Goal: Task Accomplishment & Management: Use online tool/utility

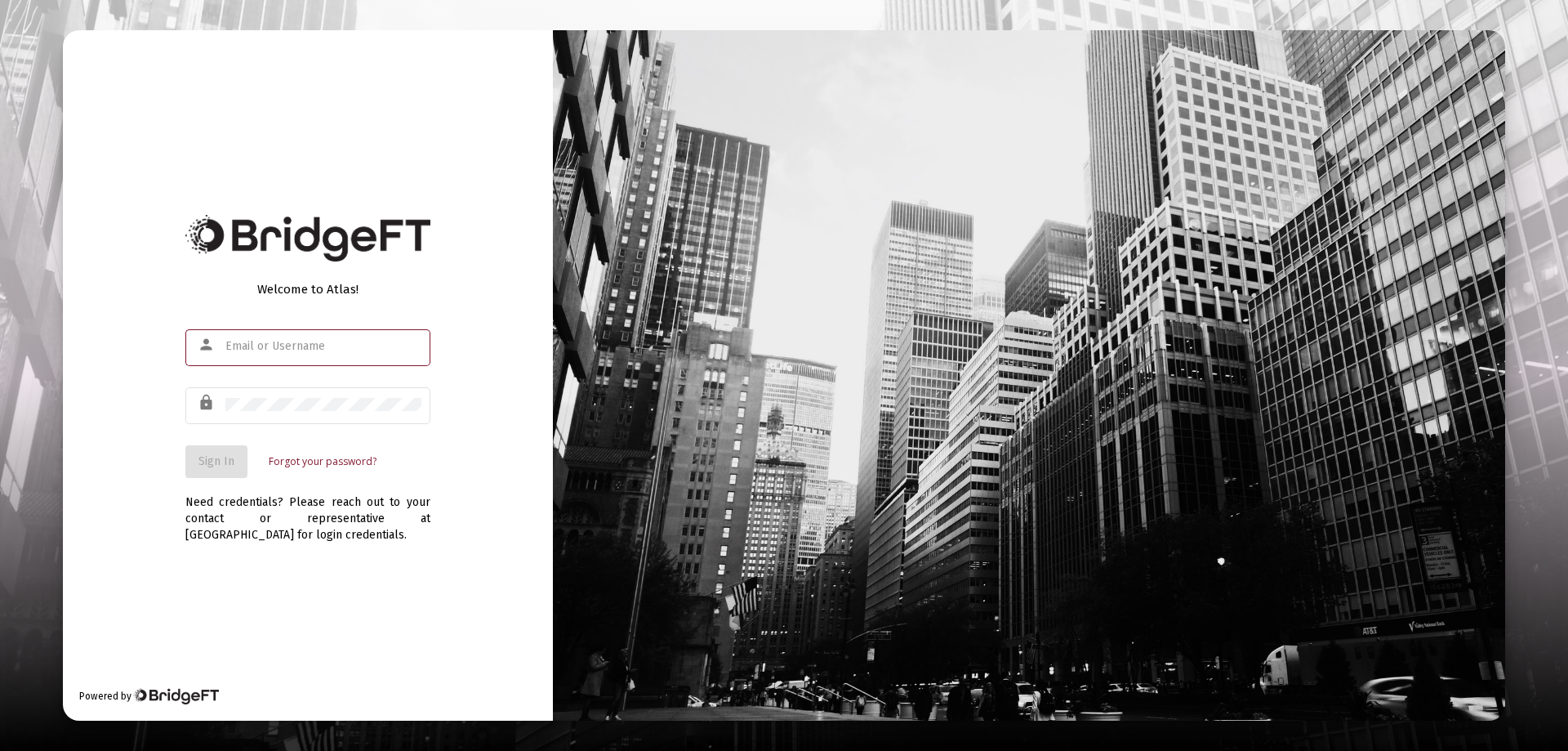
click at [253, 347] on input "text" at bounding box center [323, 347] width 196 height 13
type input "[PERSON_NAME][EMAIL_ADDRESS][DOMAIN_NAME]"
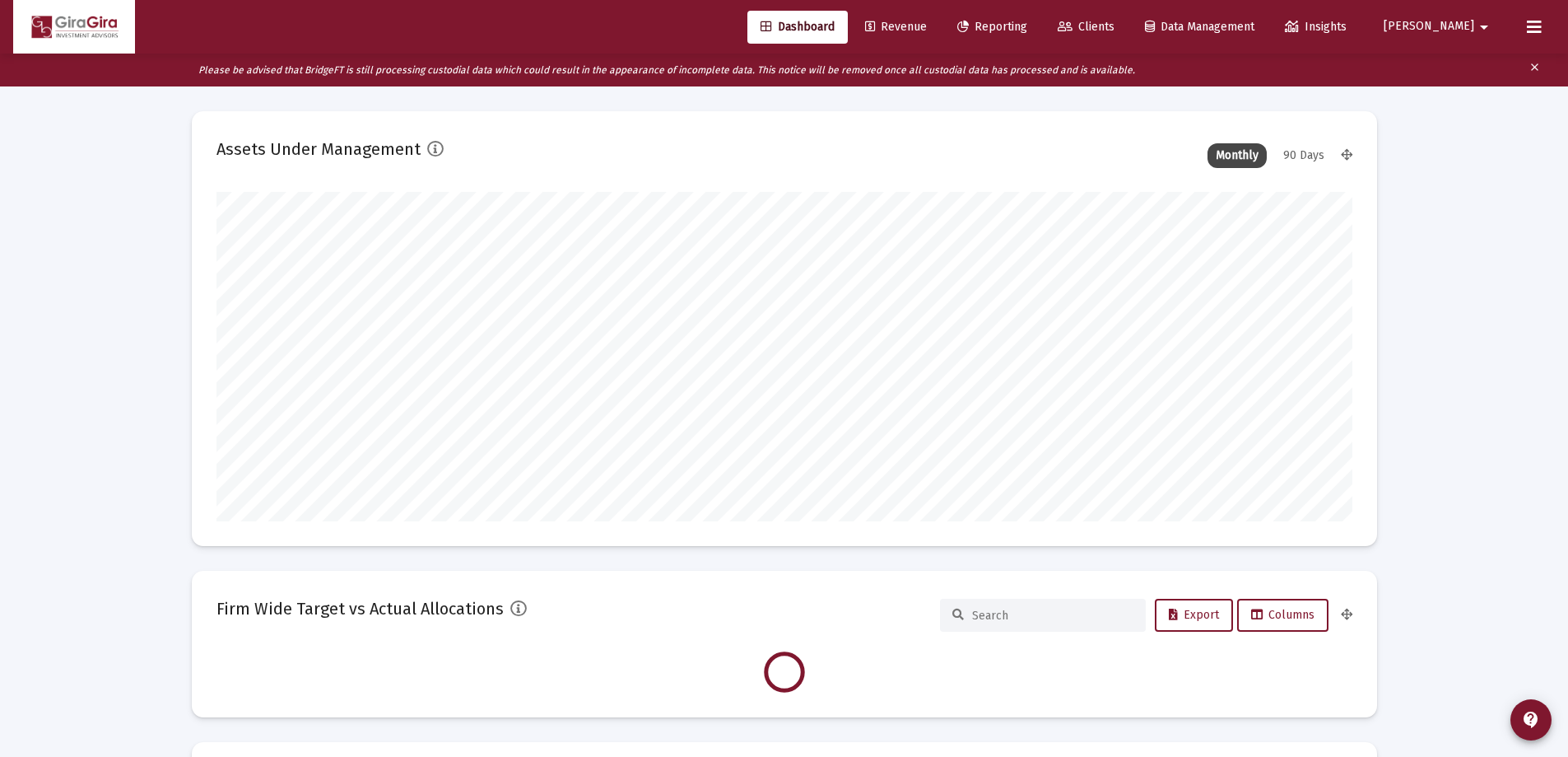
scroll to position [330, 612]
type input "[DATE]"
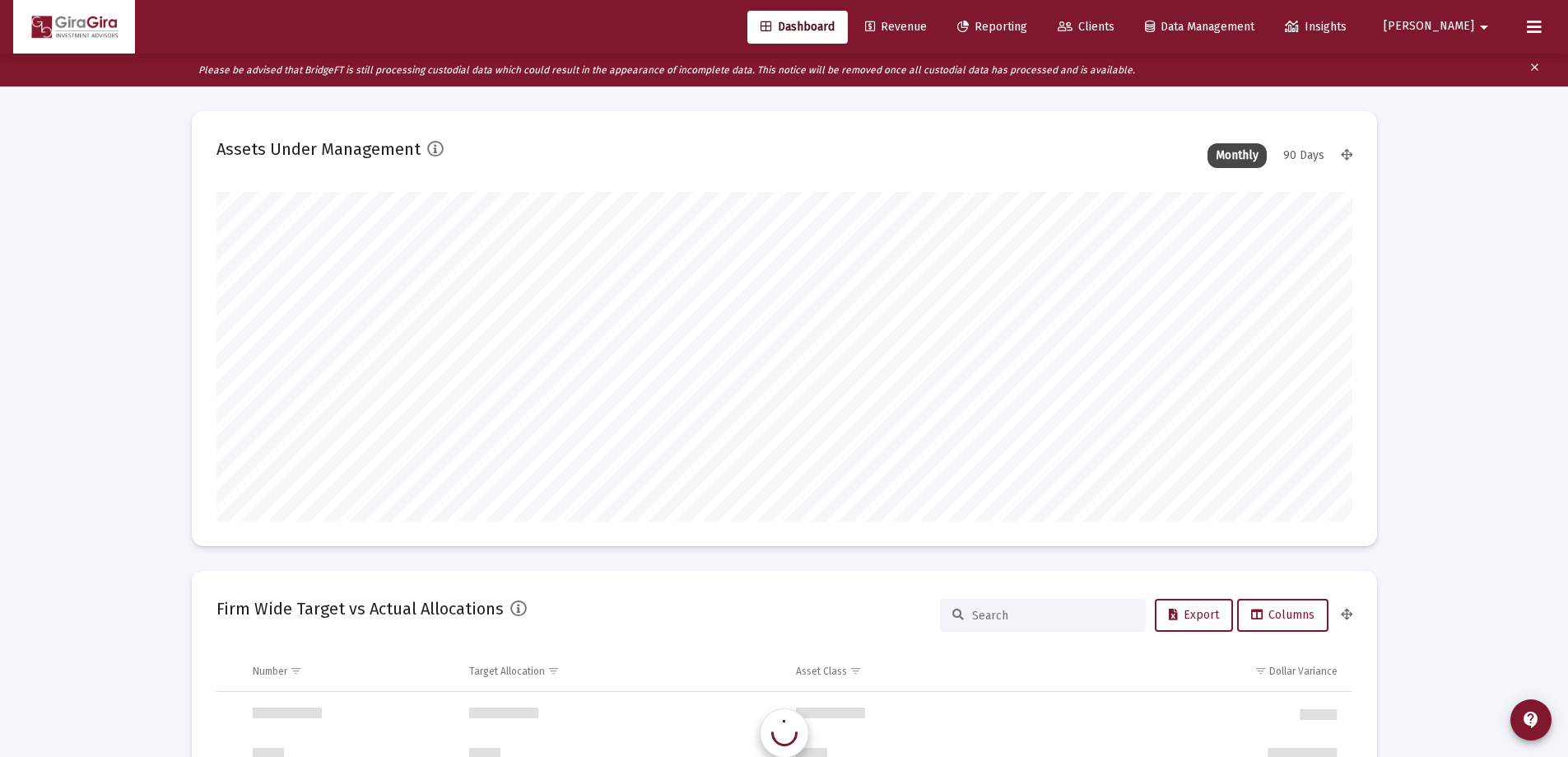
scroll to position [1581, 0]
click at [1027, 24] on span "Reporting" at bounding box center [992, 27] width 70 height 14
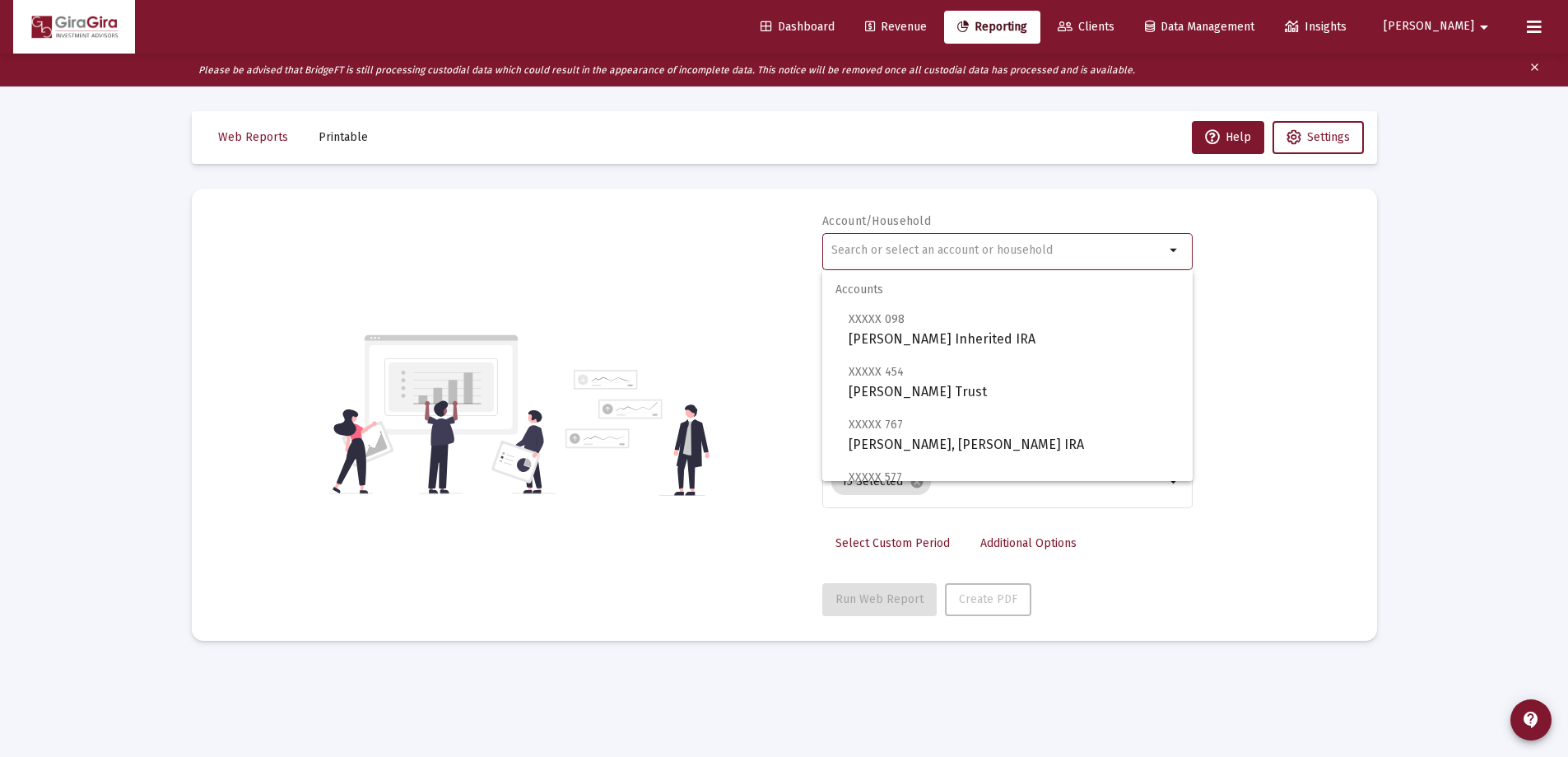
click at [893, 248] on input "text" at bounding box center [998, 250] width 333 height 13
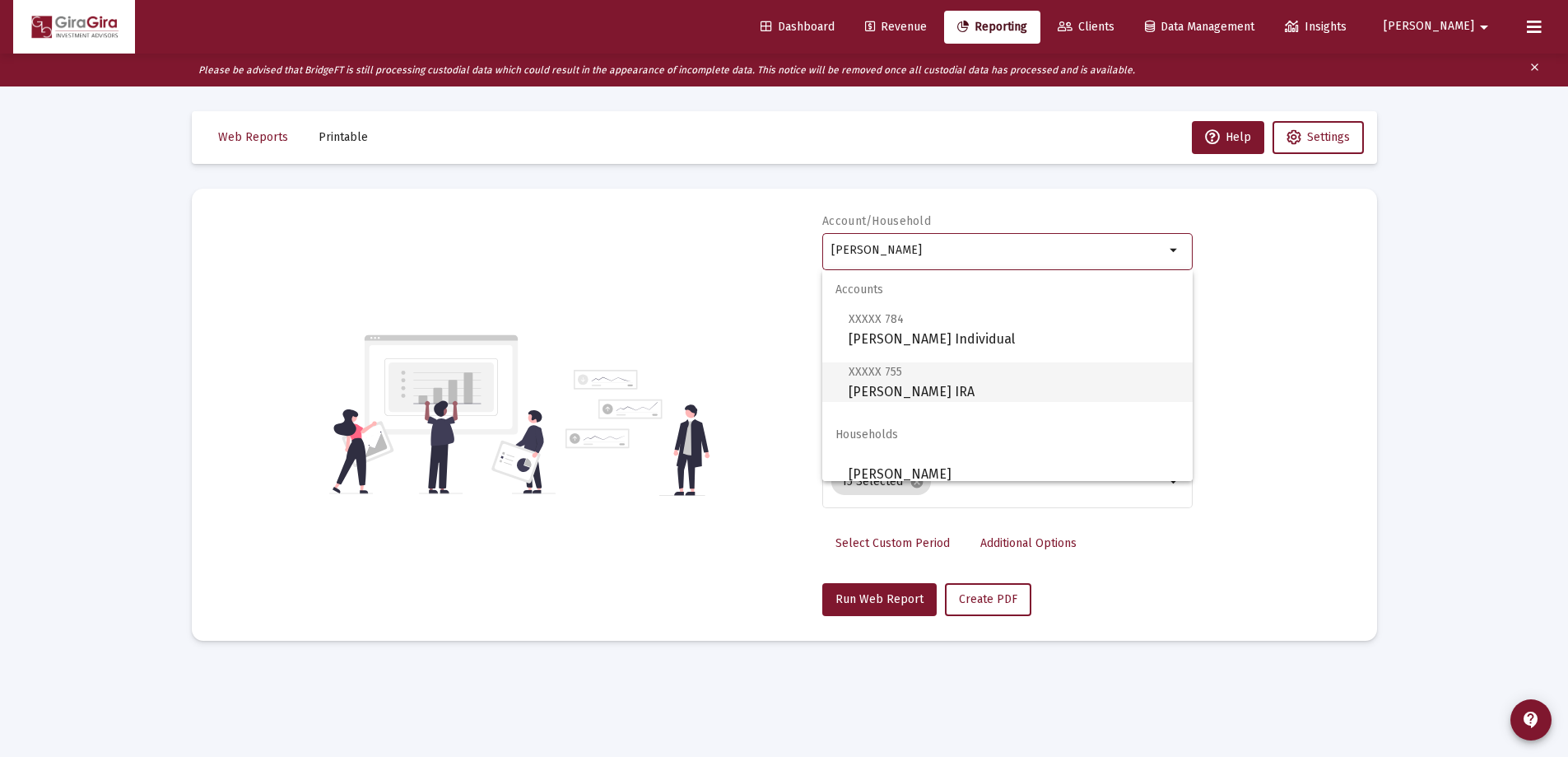
click at [900, 385] on span "XXXXX 755 [PERSON_NAME] IRA" at bounding box center [1013, 382] width 330 height 41
type input "[PERSON_NAME] IRA"
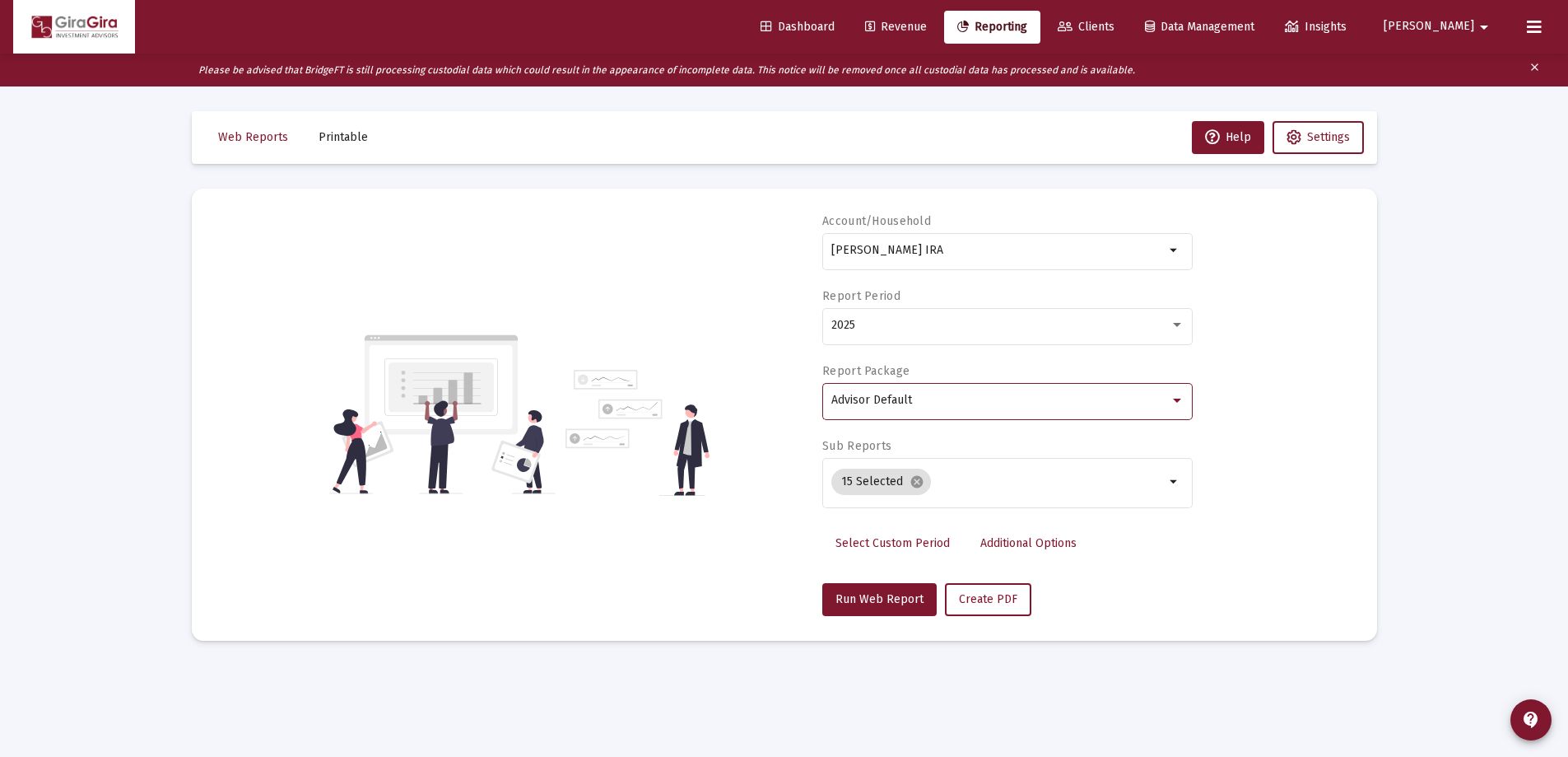
click at [877, 402] on span "Advisor Default" at bounding box center [871, 400] width 80 height 14
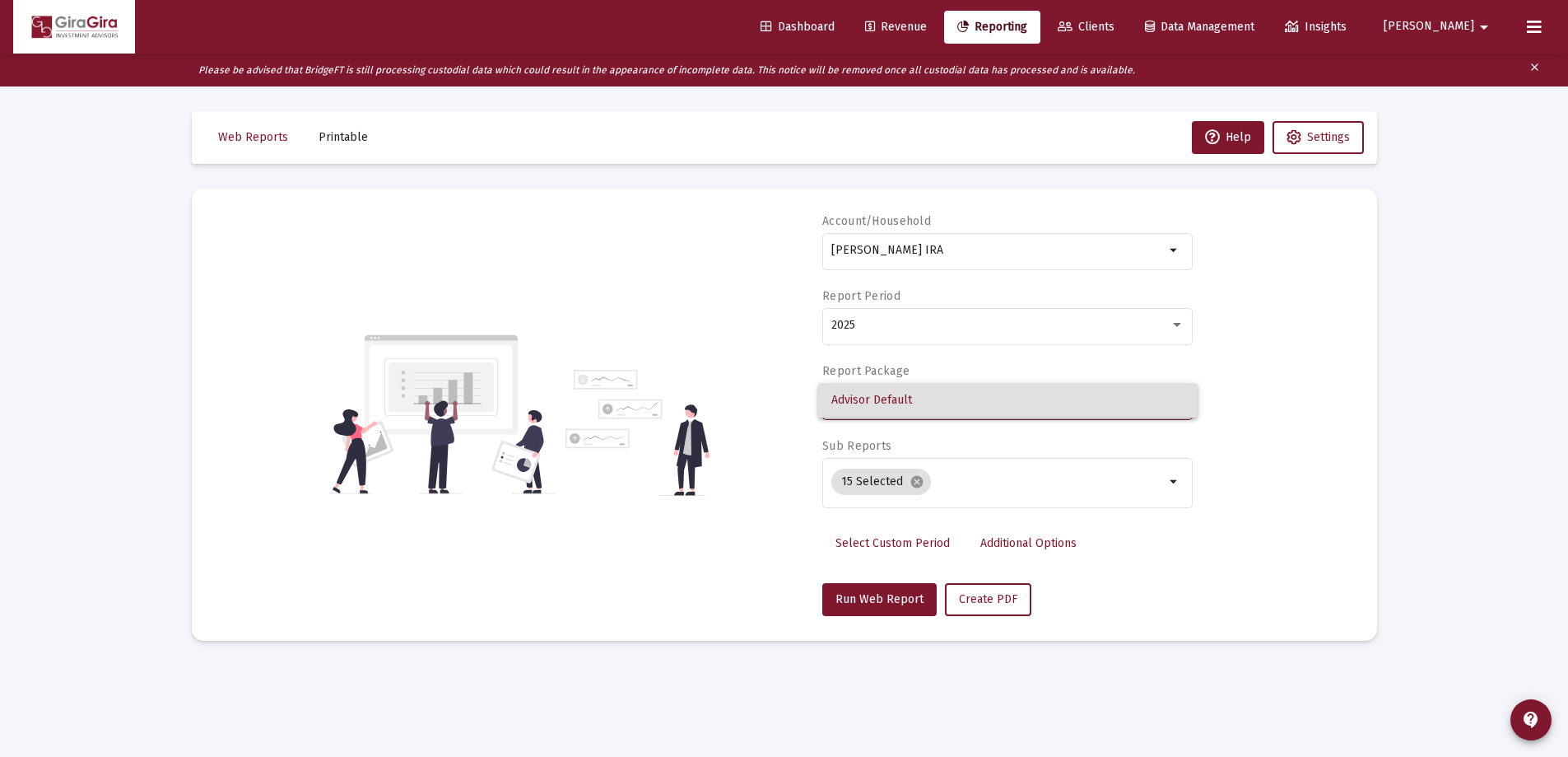
click at [918, 484] on div at bounding box center [784, 378] width 1568 height 757
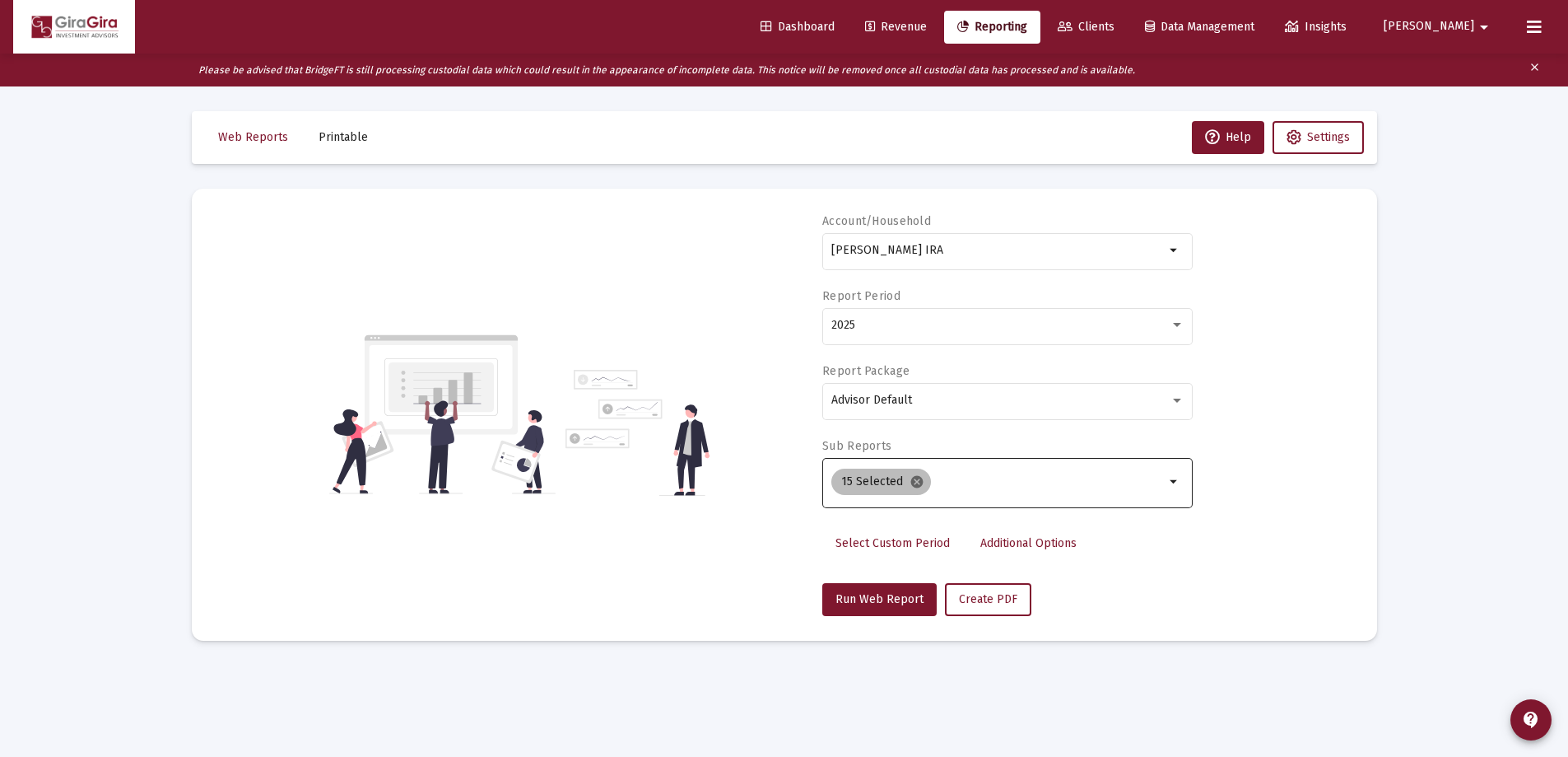
click at [914, 478] on mat-icon "cancel" at bounding box center [917, 482] width 15 height 15
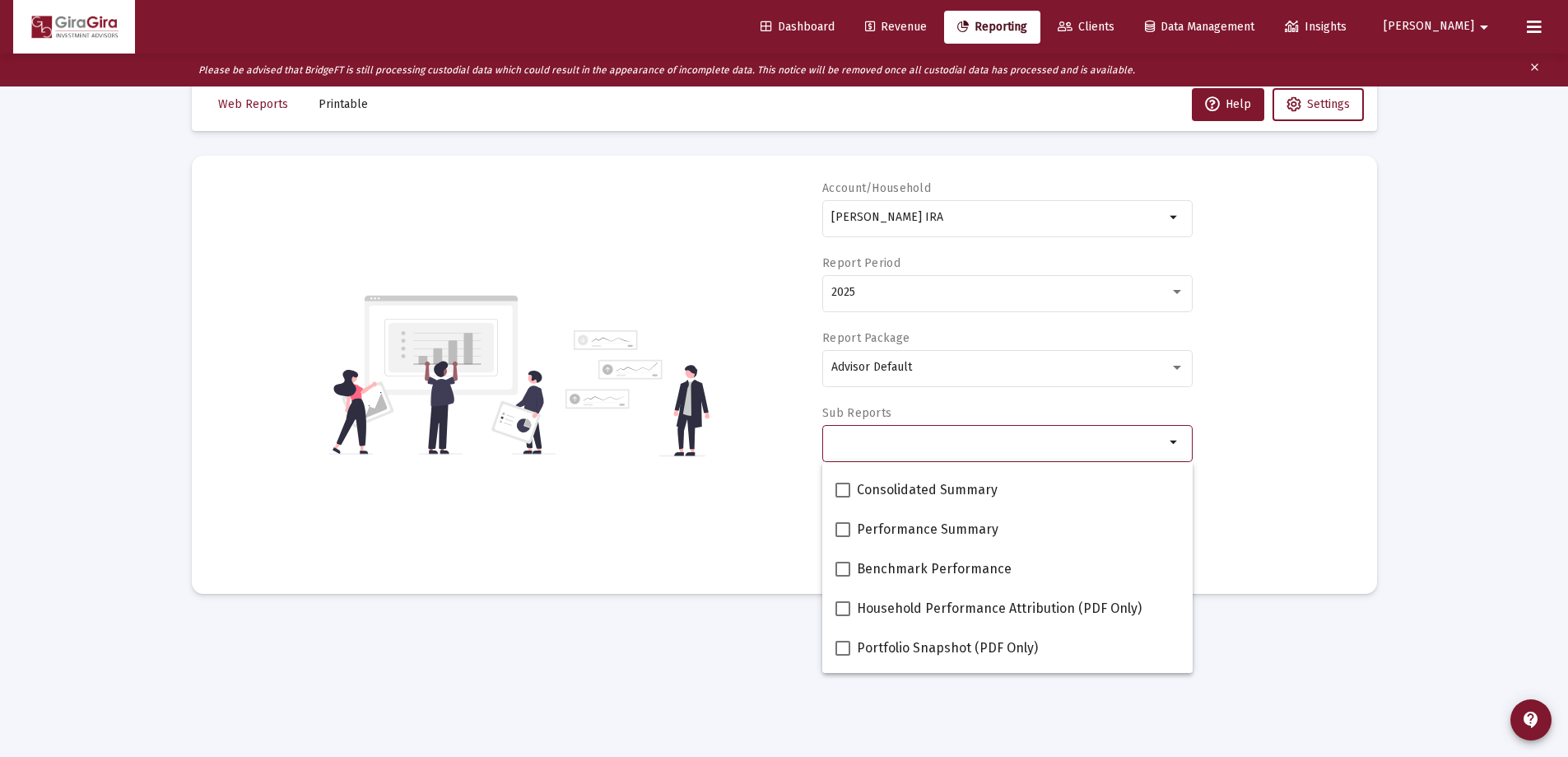
scroll to position [82, 0]
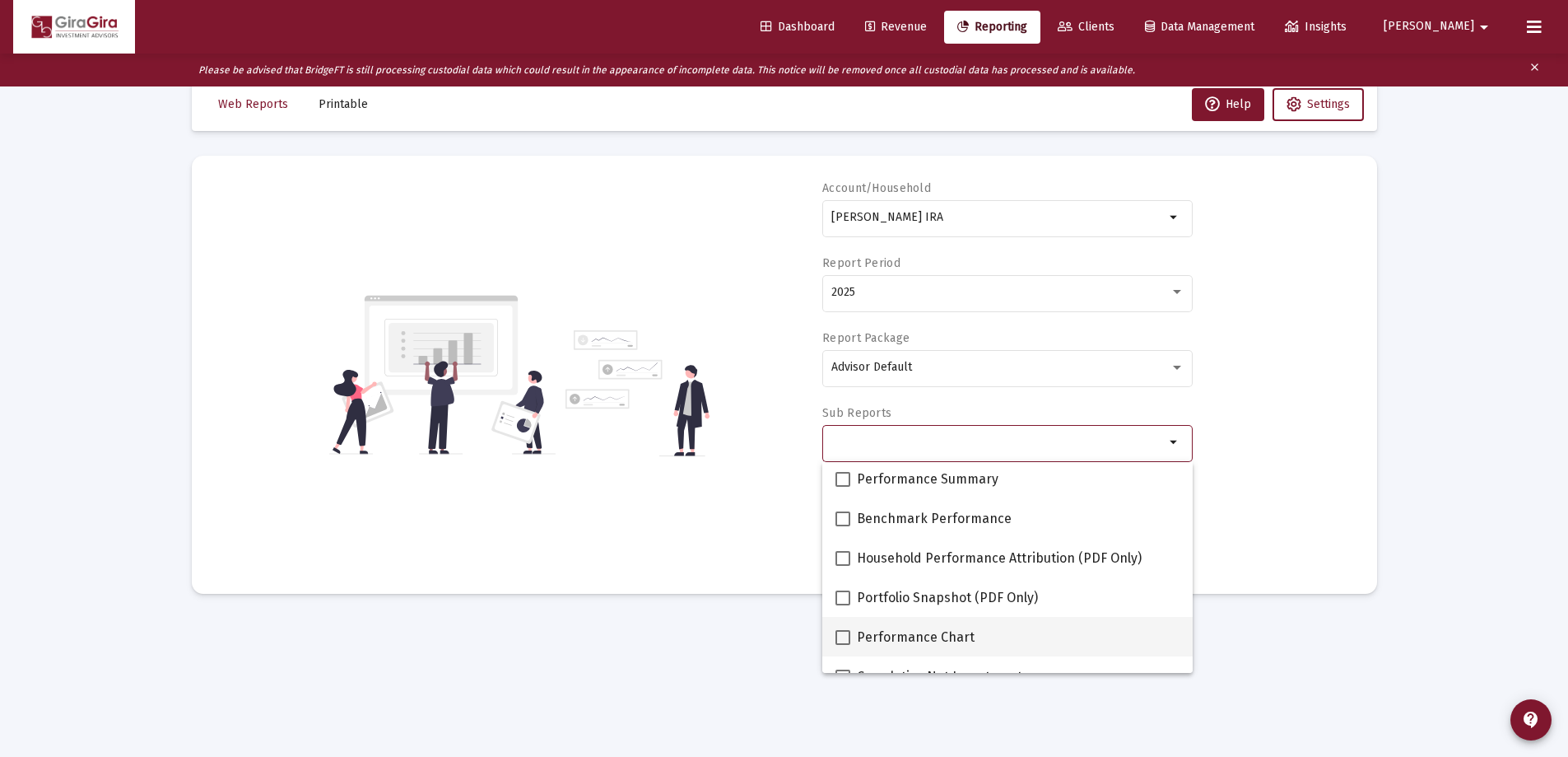
drag, startPoint x: 841, startPoint y: 632, endPoint x: 850, endPoint y: 624, distance: 12.0
click at [845, 630] on span at bounding box center [843, 638] width 15 height 15
click at [843, 645] on input "Performance Chart" at bounding box center [842, 645] width 1 height 1
checkbox input "true"
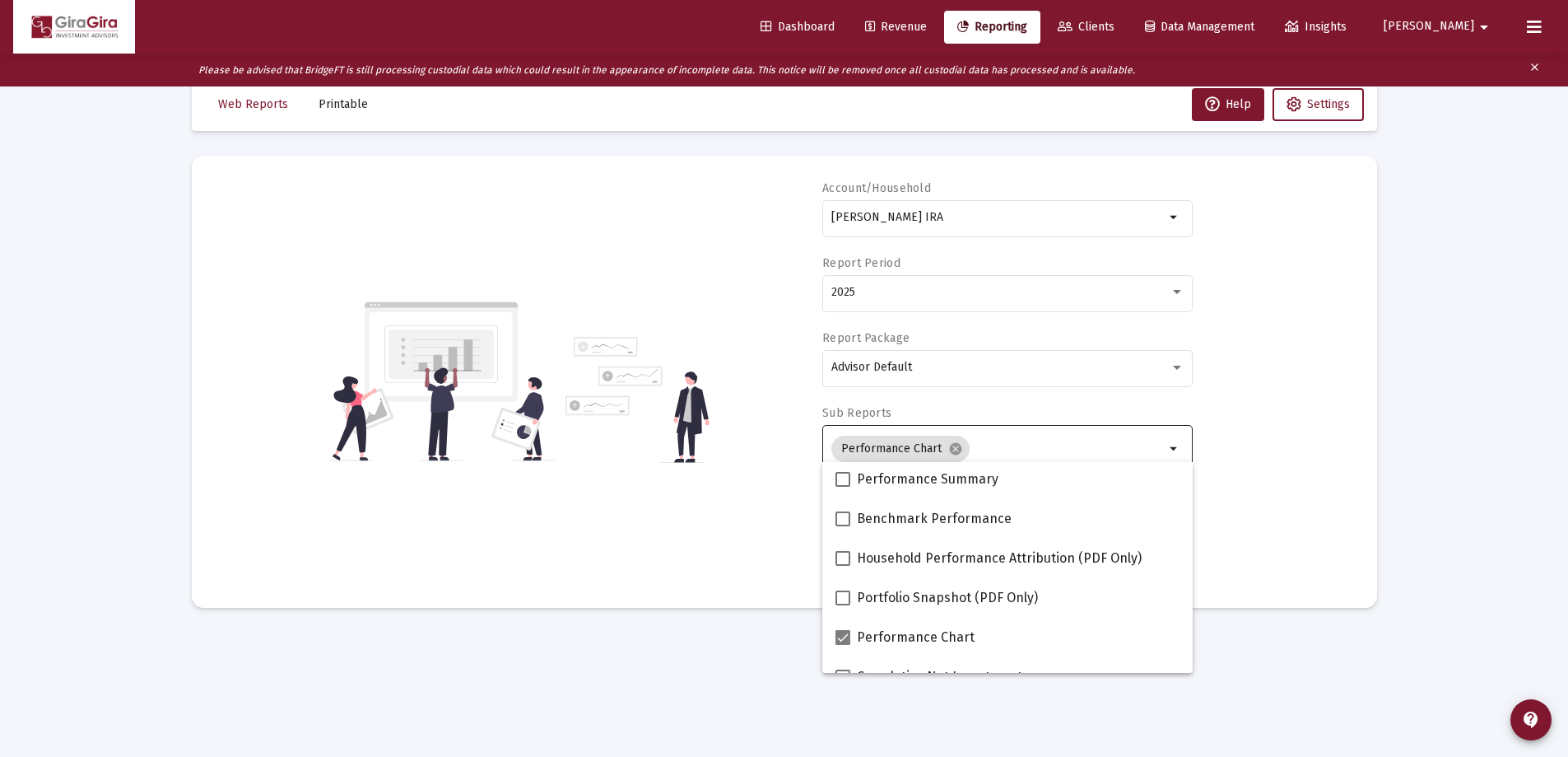
click at [1249, 503] on div "Account/[PERSON_NAME] IRA arrow_drop_down Report Period 2025 Report Package Adv…" at bounding box center [784, 381] width 1135 height 403
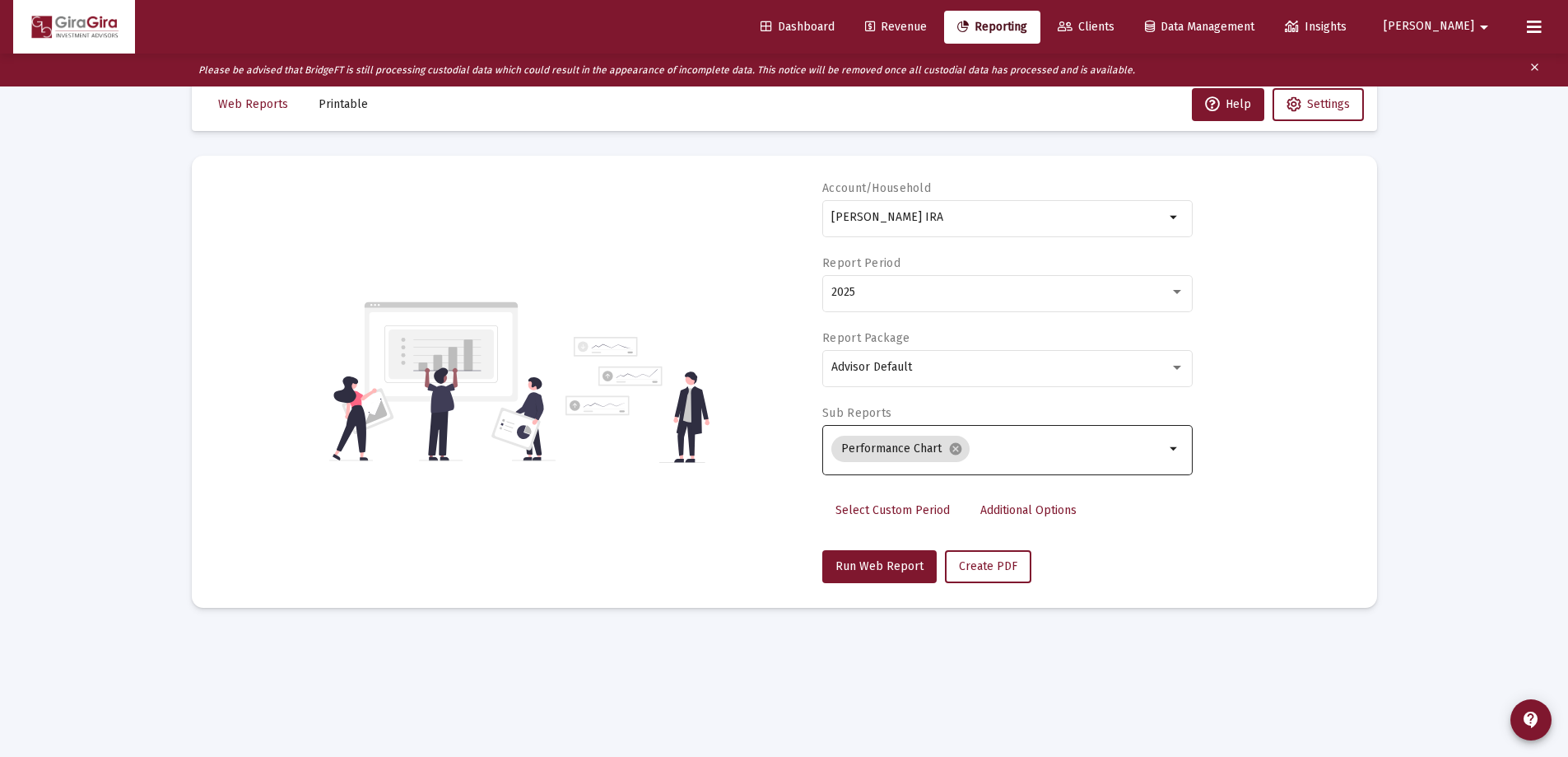
click at [1025, 507] on span "Additional Options" at bounding box center [1028, 510] width 97 height 14
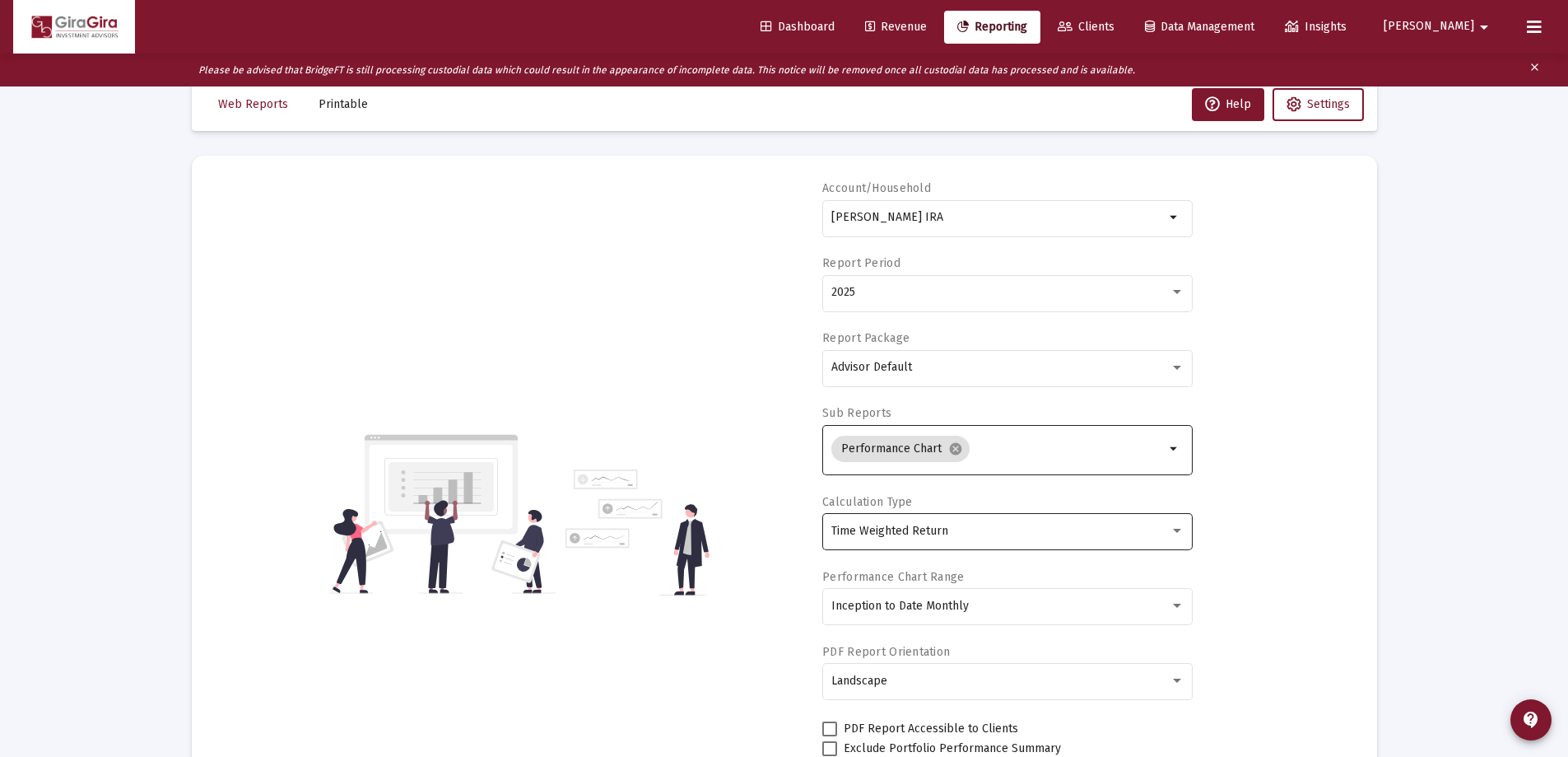
click at [911, 522] on div "Time Weighted Return" at bounding box center [1007, 531] width 353 height 41
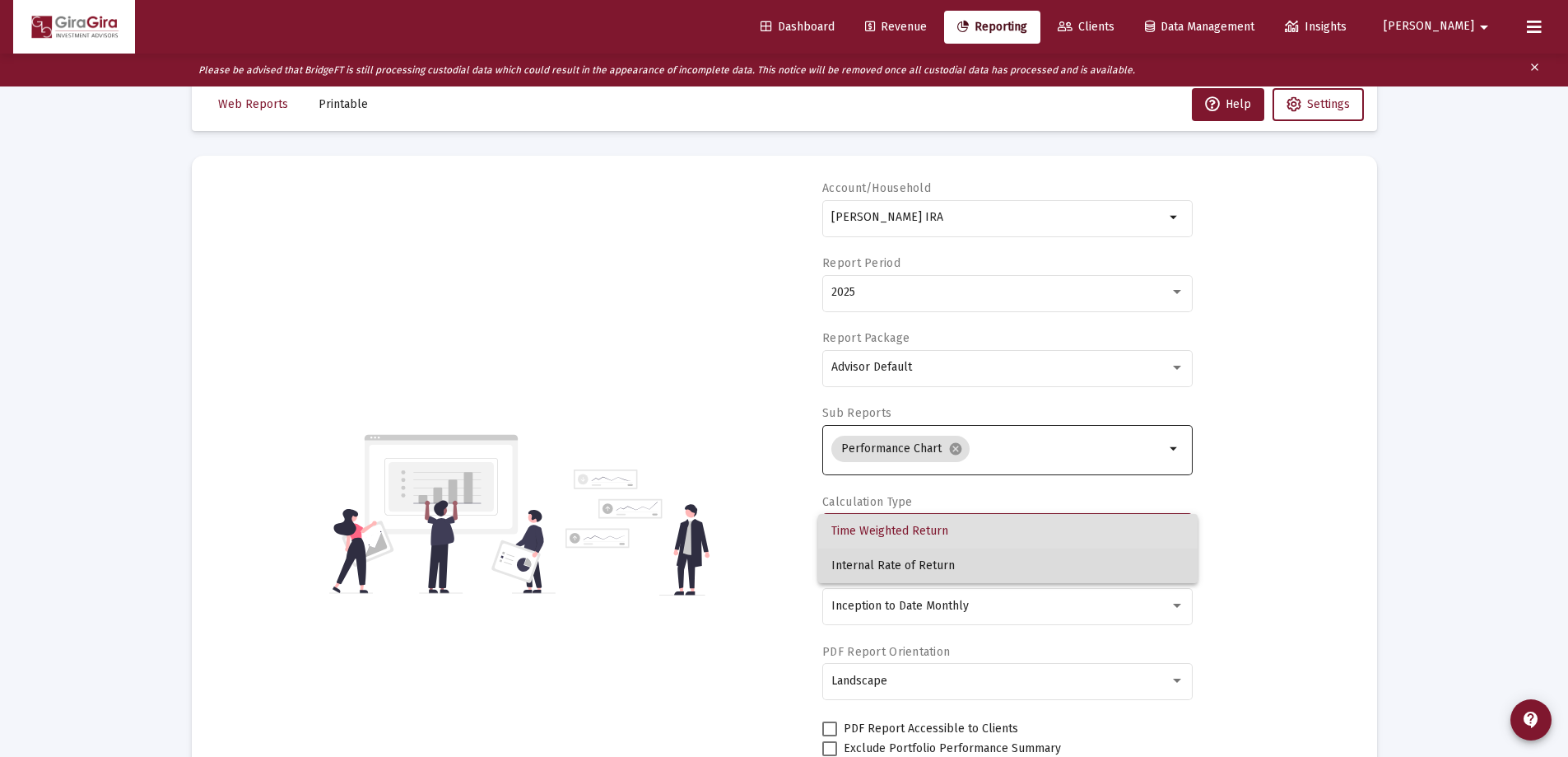
click at [903, 558] on span "Internal Rate of Return" at bounding box center [1007, 566] width 353 height 35
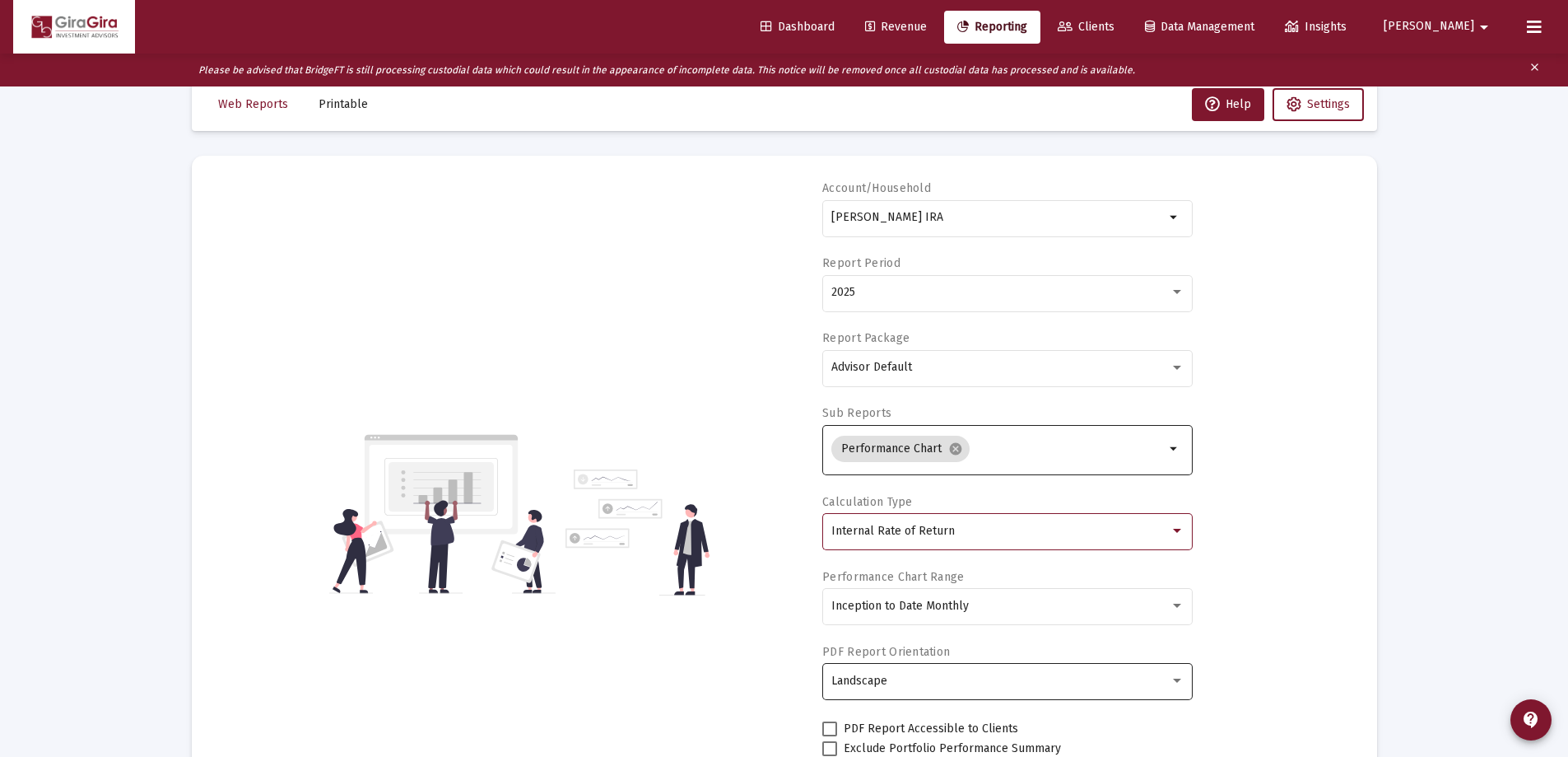
scroll to position [173, 0]
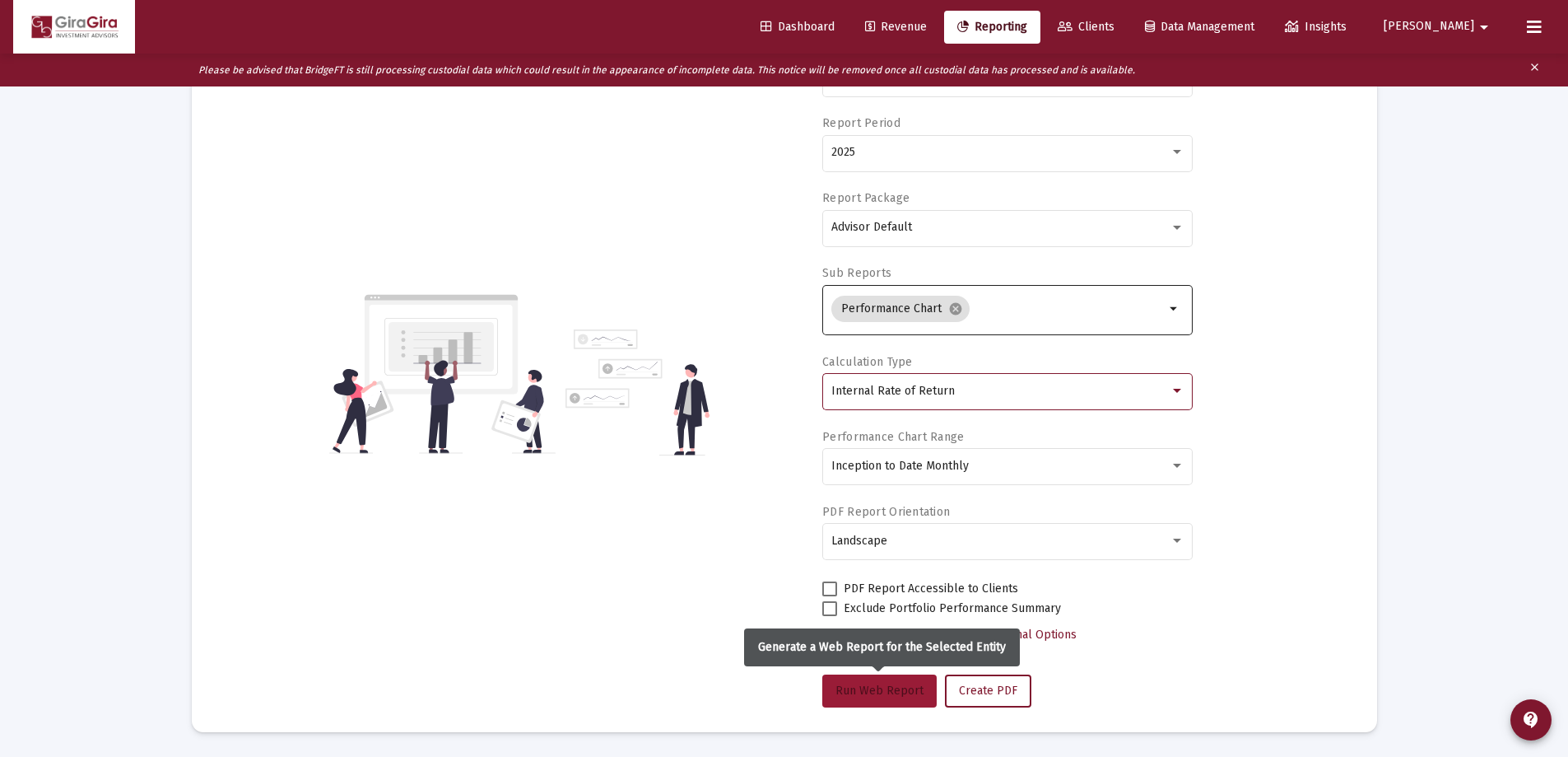
click at [889, 692] on span "Run Web Report" at bounding box center [879, 690] width 88 height 14
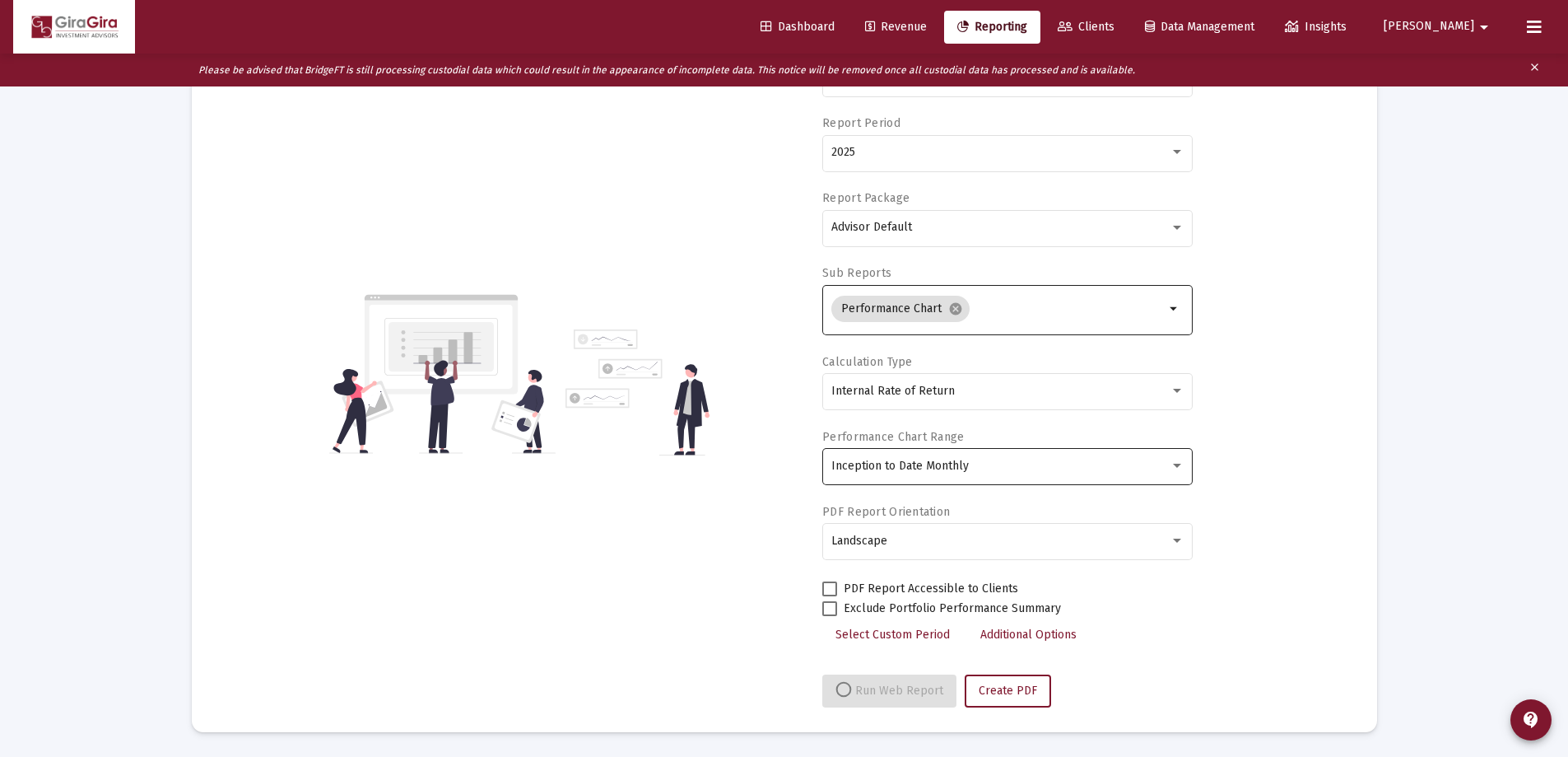
select select "View all"
